Goal: Information Seeking & Learning: Learn about a topic

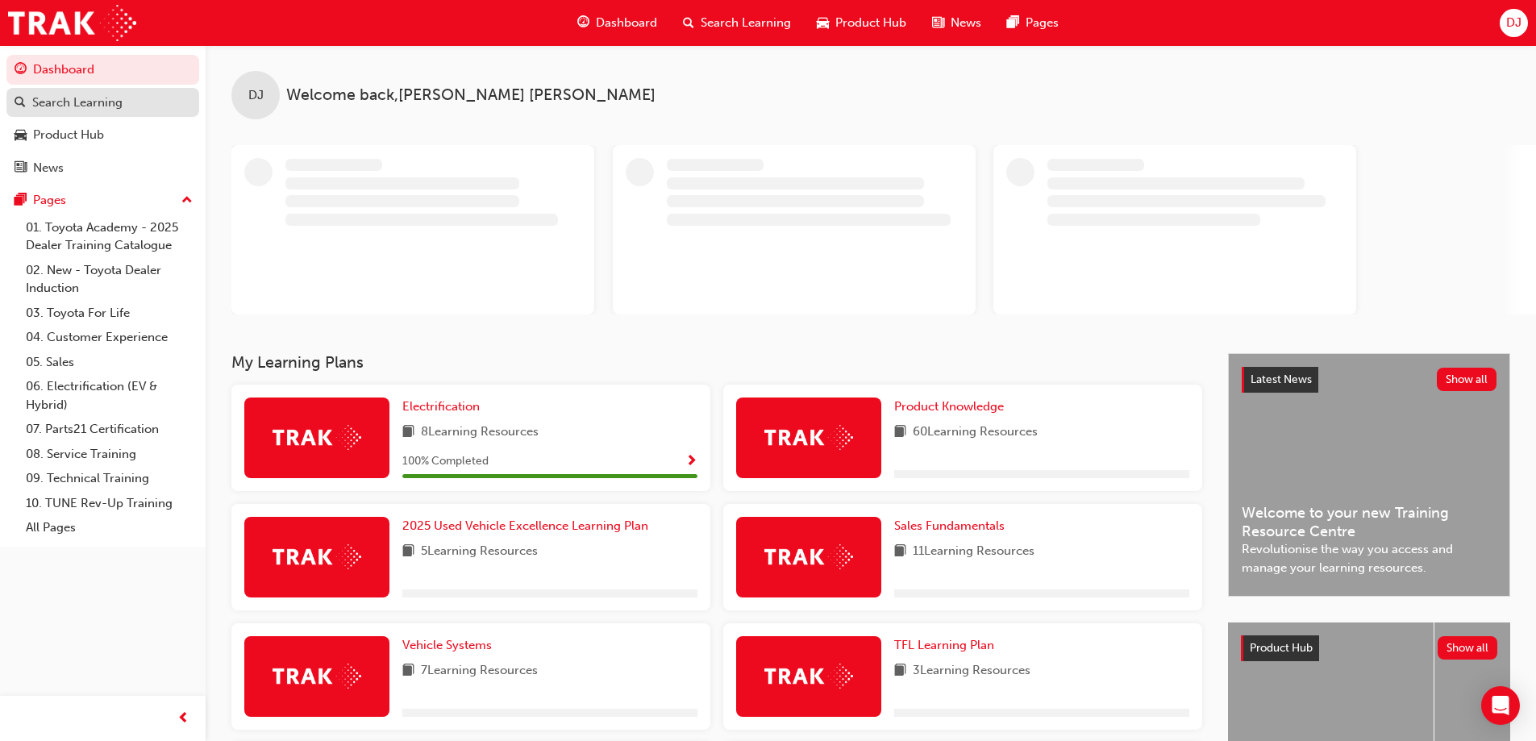
drag, startPoint x: 75, startPoint y: 97, endPoint x: 87, endPoint y: 98, distance: 12.1
click at [75, 99] on div "Search Learning" at bounding box center [77, 103] width 90 height 19
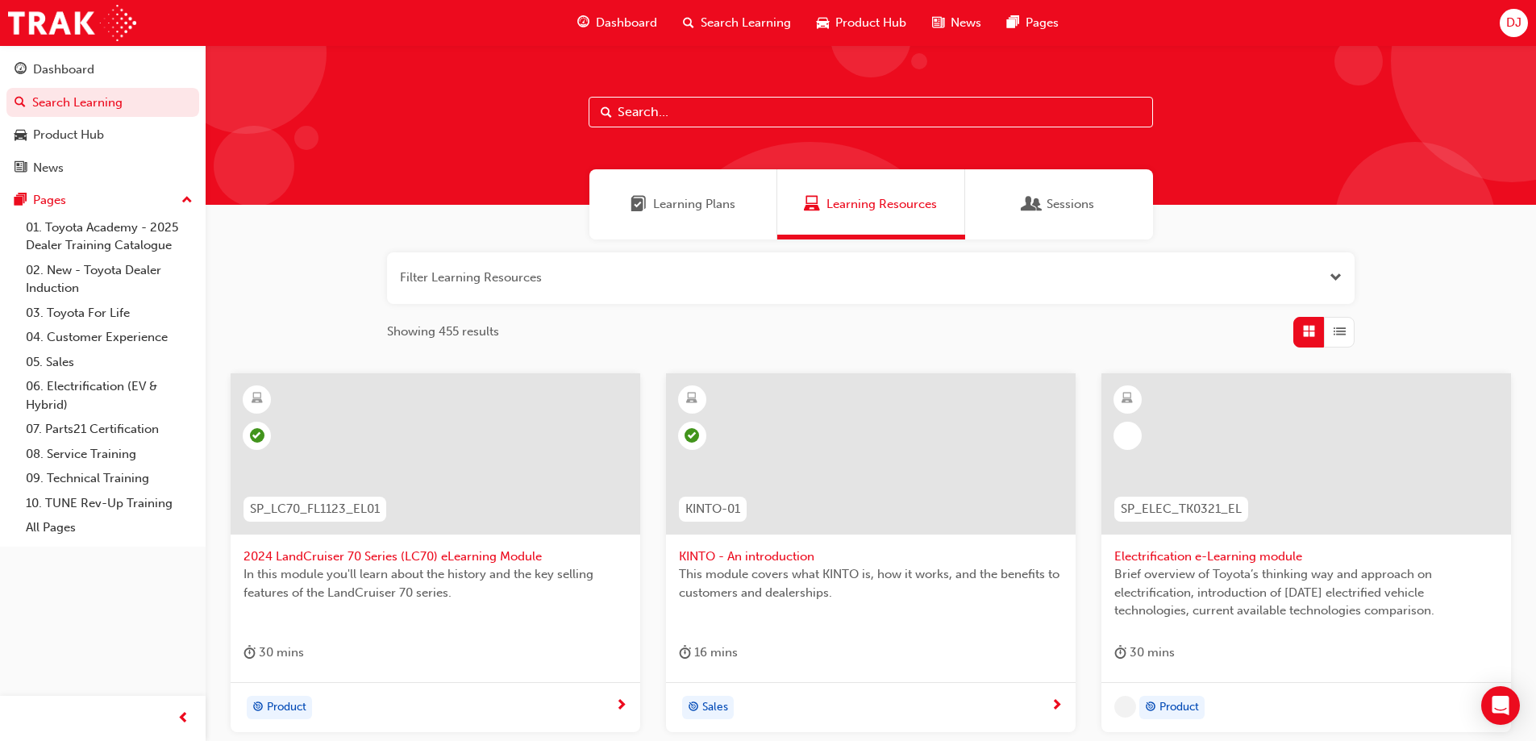
click at [722, 110] on input "text" at bounding box center [871, 112] width 564 height 31
type input "fsl"
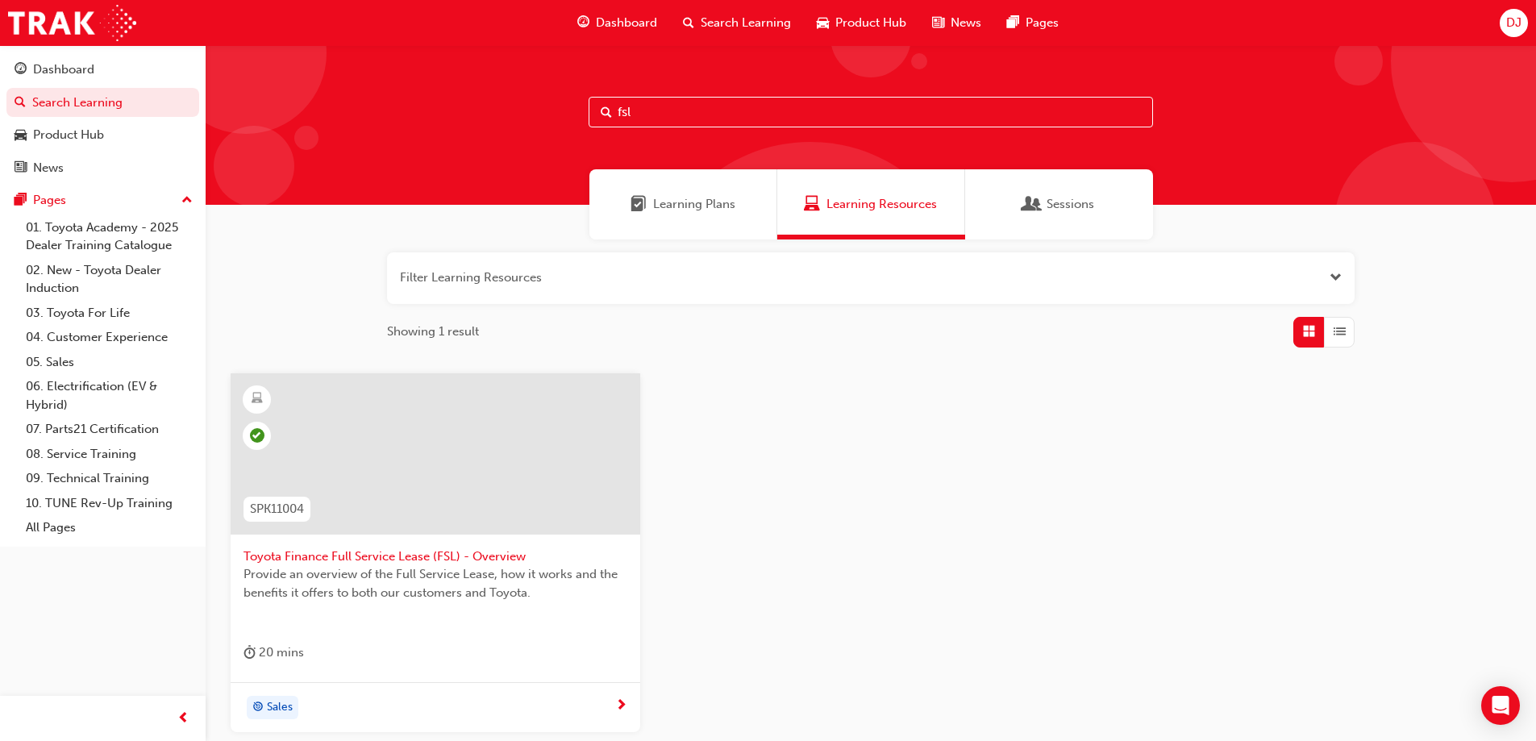
click at [461, 556] on span "Toyota Finance Full Service Lease (FSL) - Overview" at bounding box center [435, 556] width 384 height 19
